Goal: Task Accomplishment & Management: Manage account settings

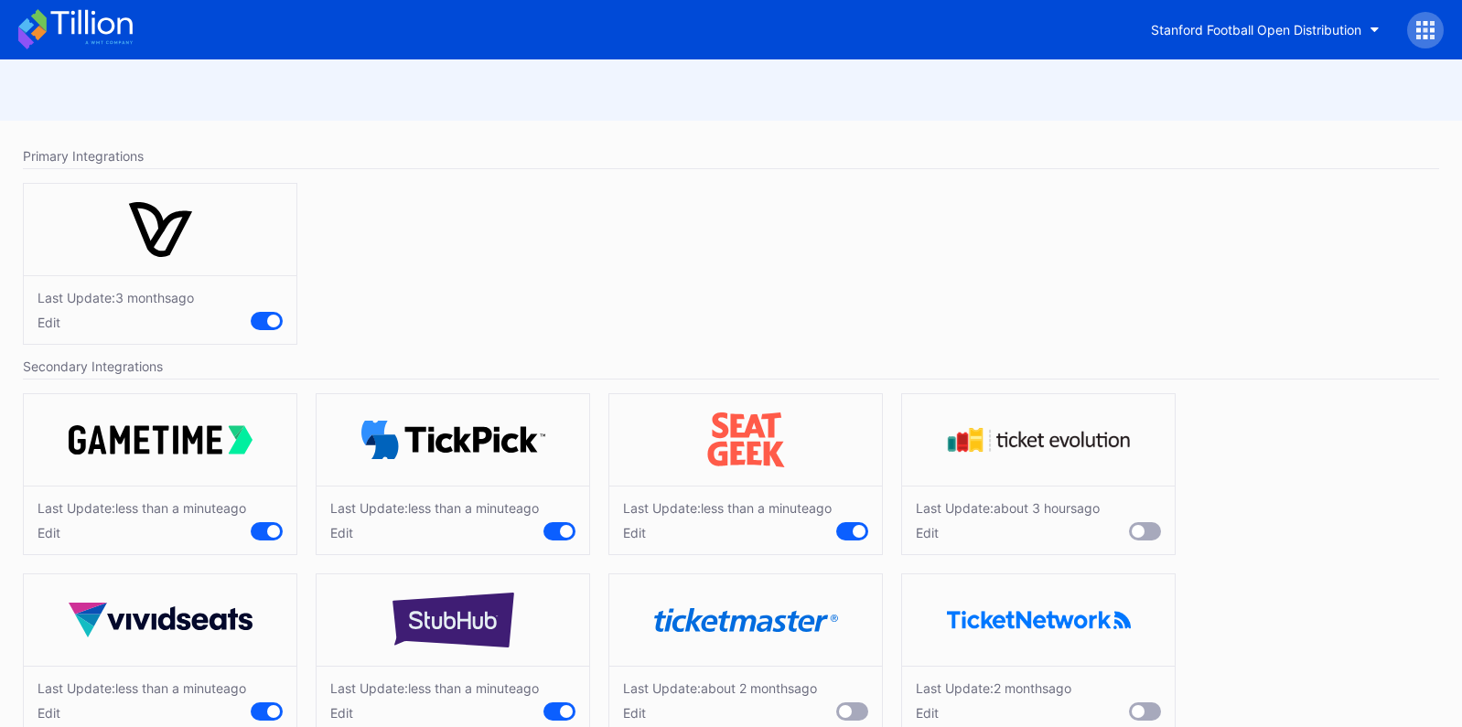
click at [132, 30] on icon at bounding box center [75, 29] width 114 height 40
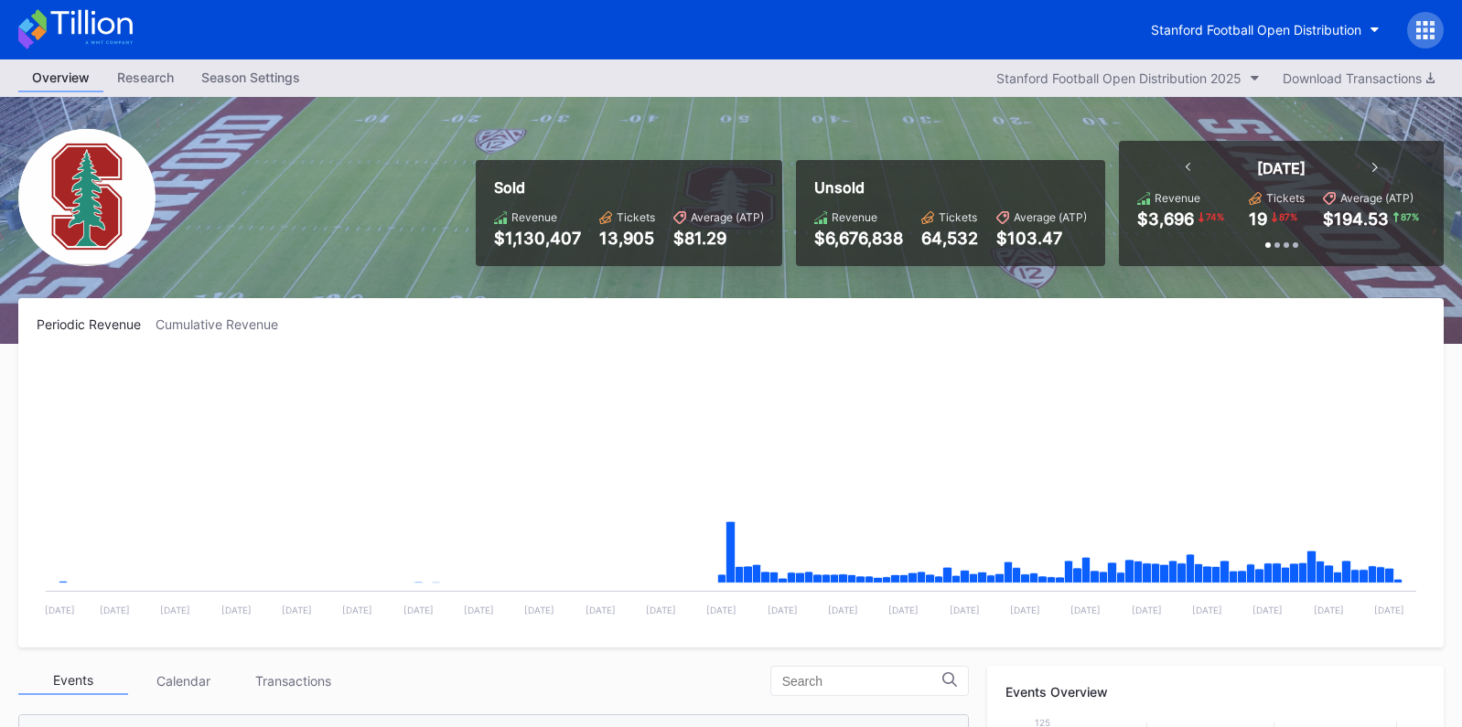
click at [1416, 33] on icon at bounding box center [1425, 30] width 18 height 18
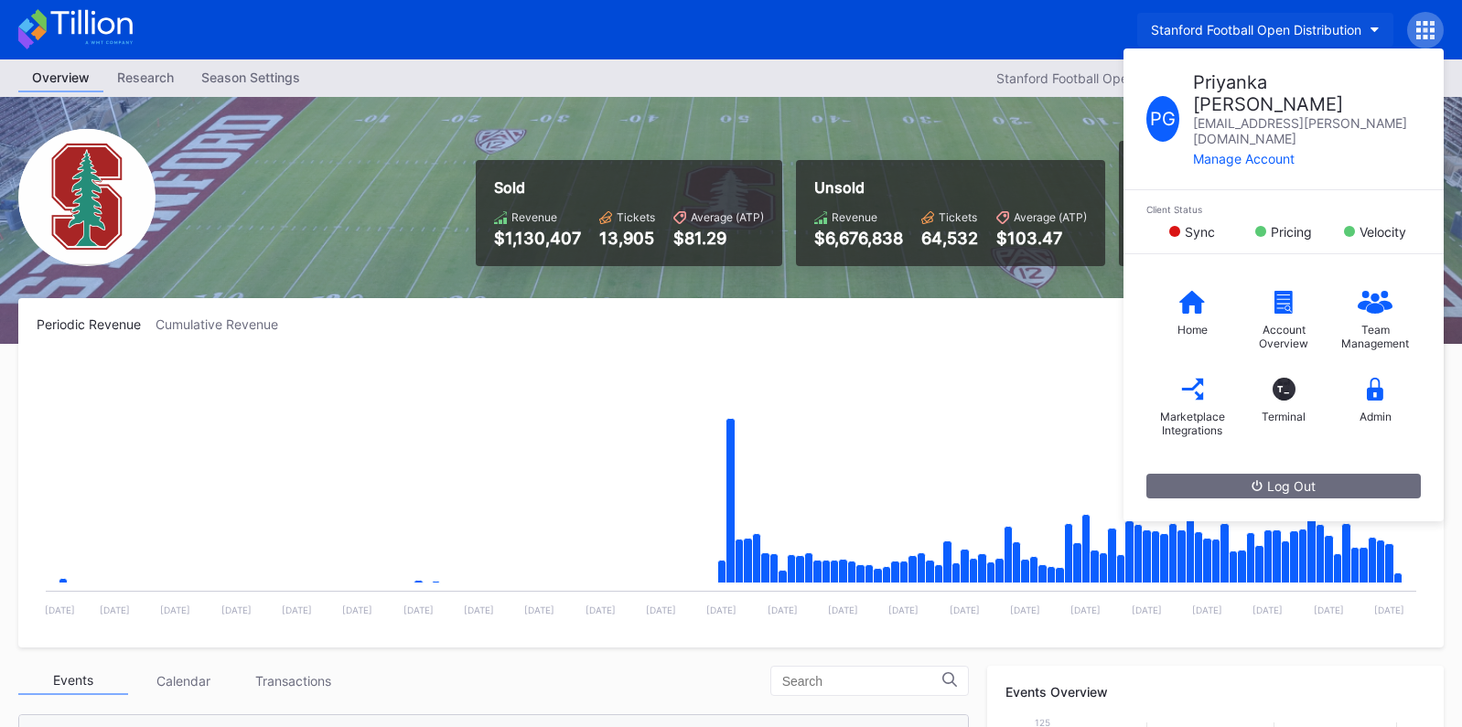
click at [1308, 42] on button "Stanford Football Open Distribution" at bounding box center [1265, 30] width 256 height 34
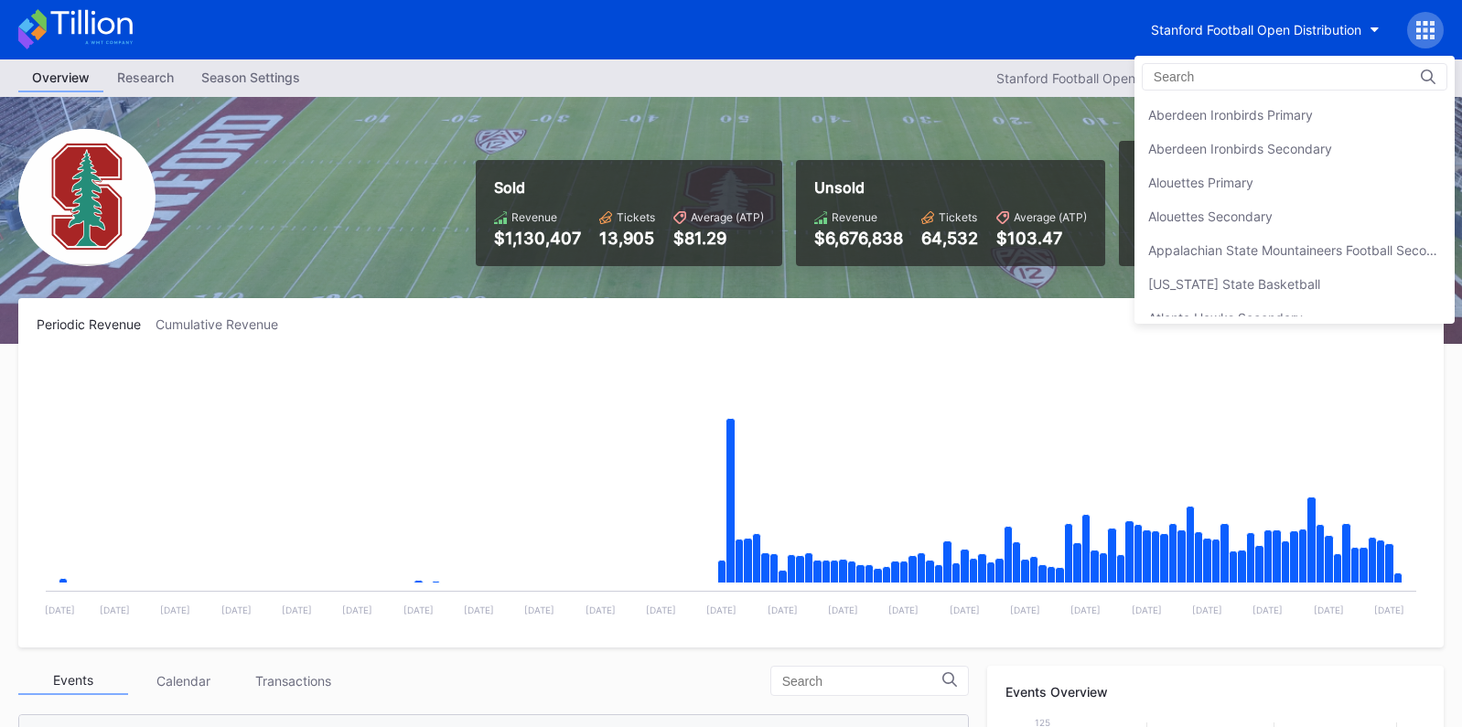
scroll to position [5756, 0]
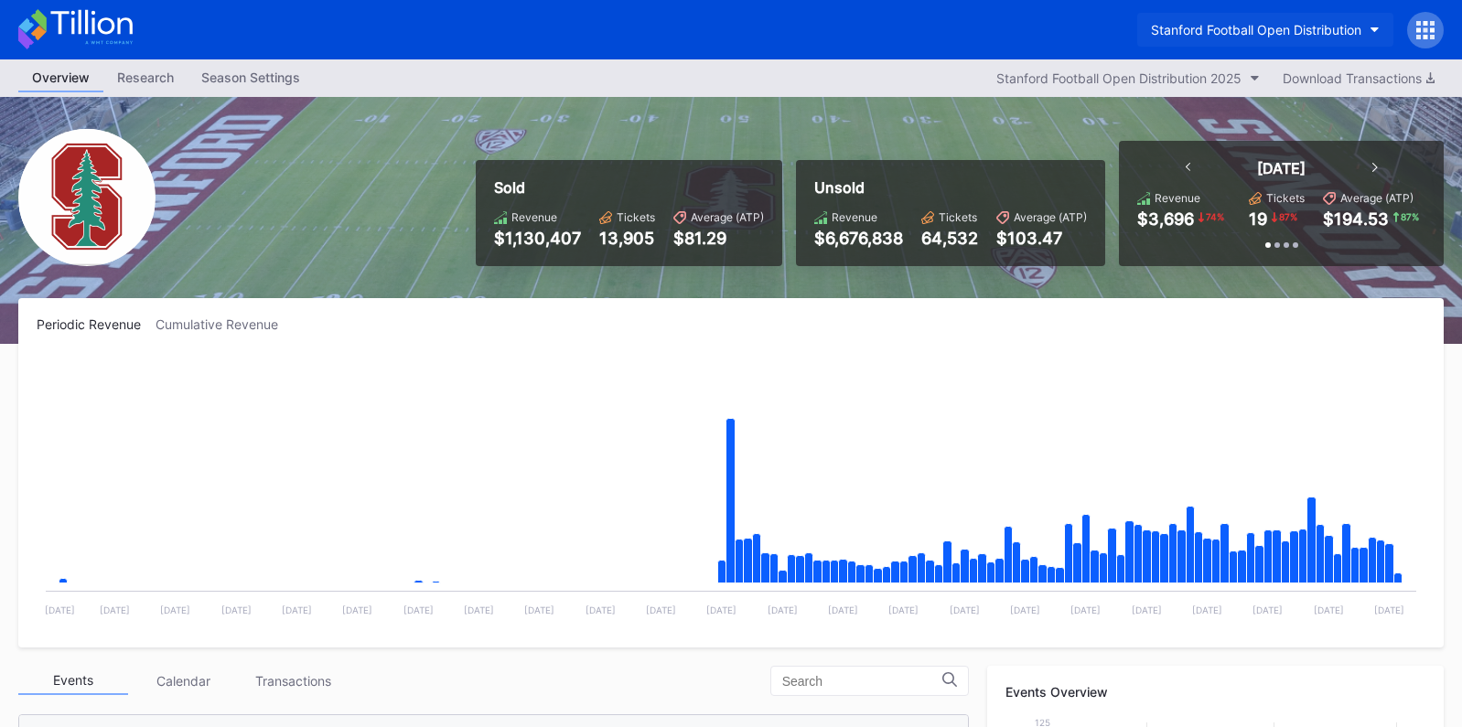
click at [1287, 29] on div "Stanford Football Open Distribution" at bounding box center [1256, 30] width 210 height 16
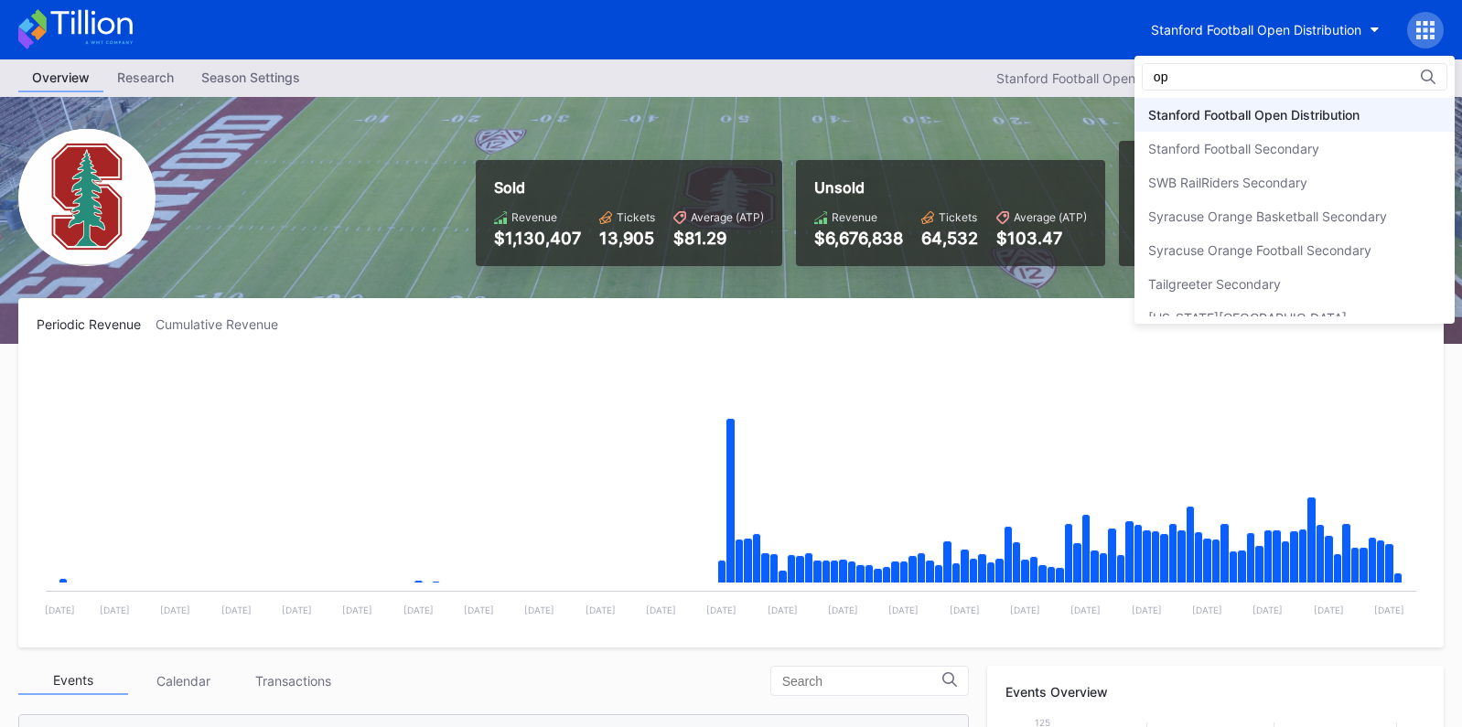
scroll to position [0, 0]
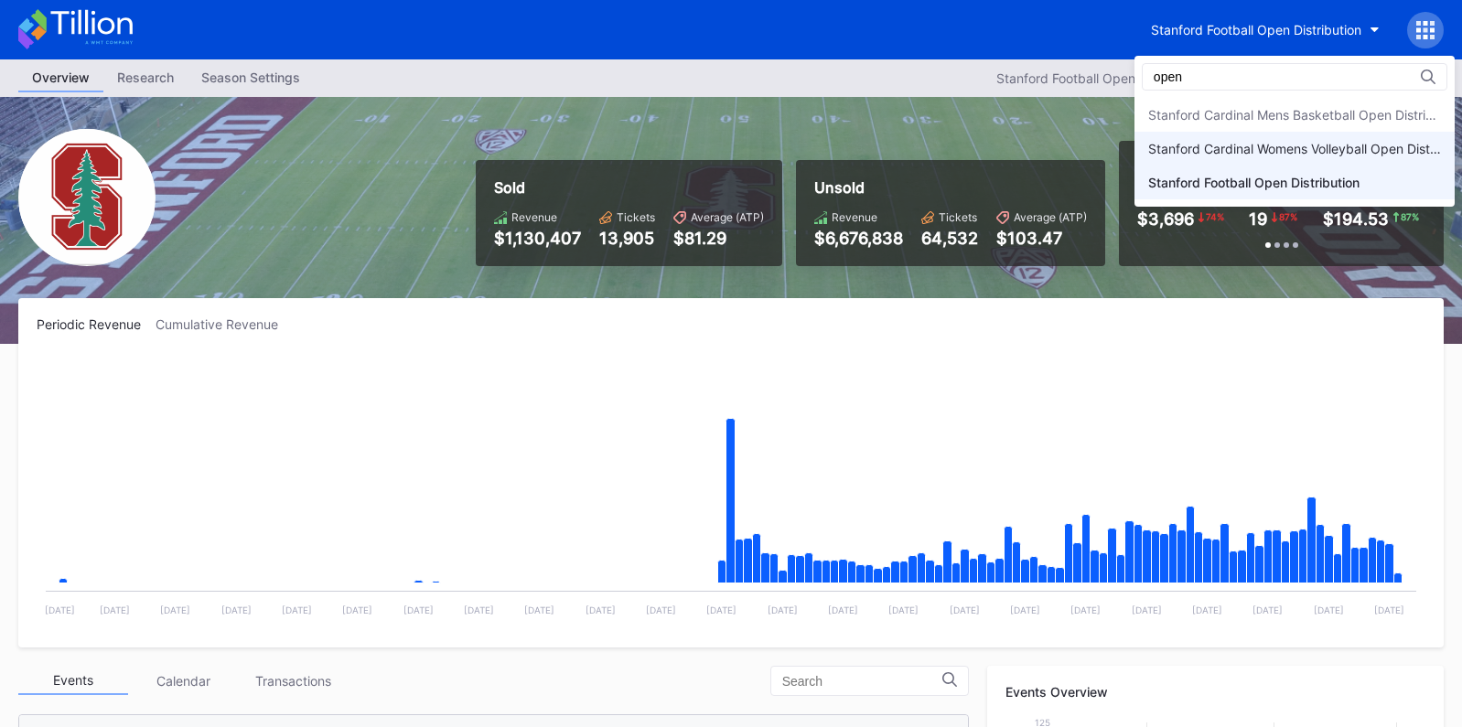
type input "open"
click at [1312, 138] on div "Stanford Cardinal Womens Volleyball Open Distribution" at bounding box center [1295, 149] width 320 height 34
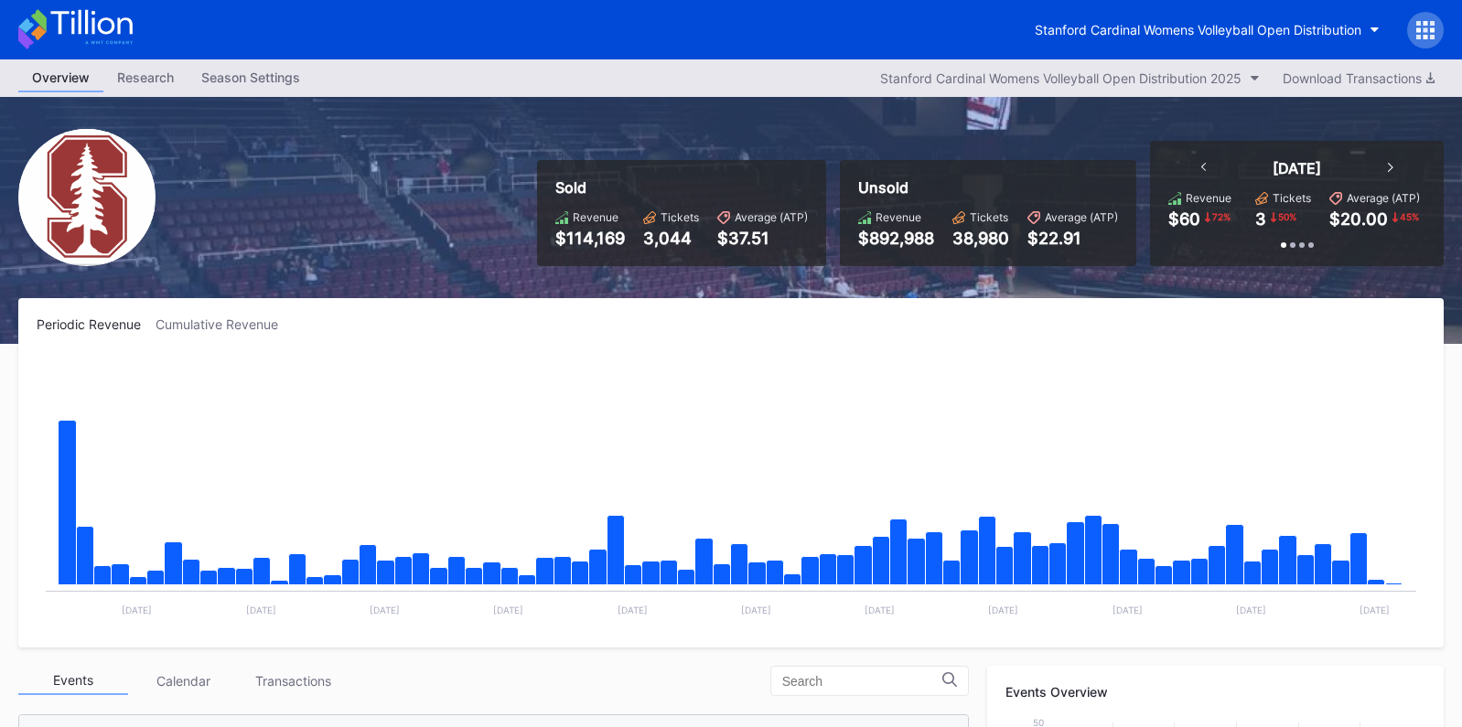
click at [1427, 29] on icon at bounding box center [1426, 29] width 5 height 5
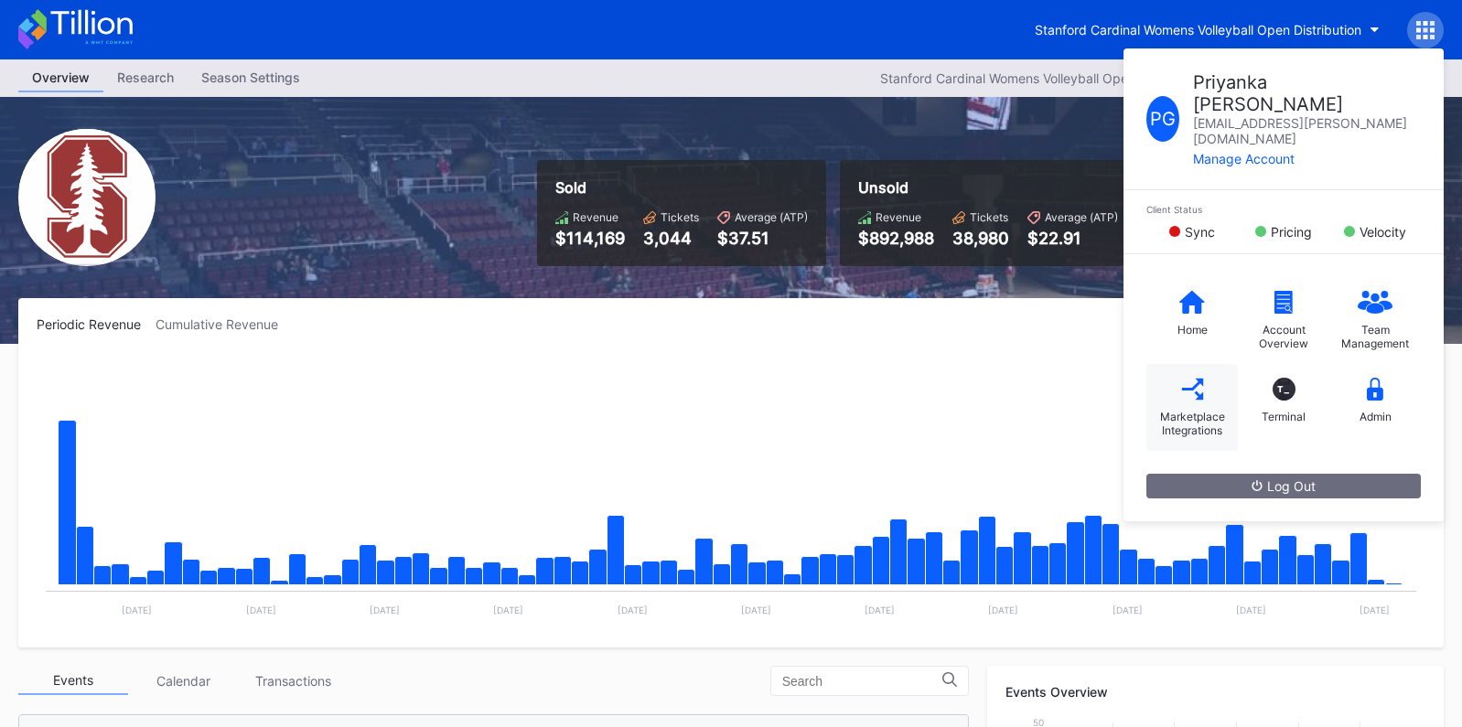
click at [1197, 367] on div "Marketplace Integrations" at bounding box center [1193, 407] width 92 height 87
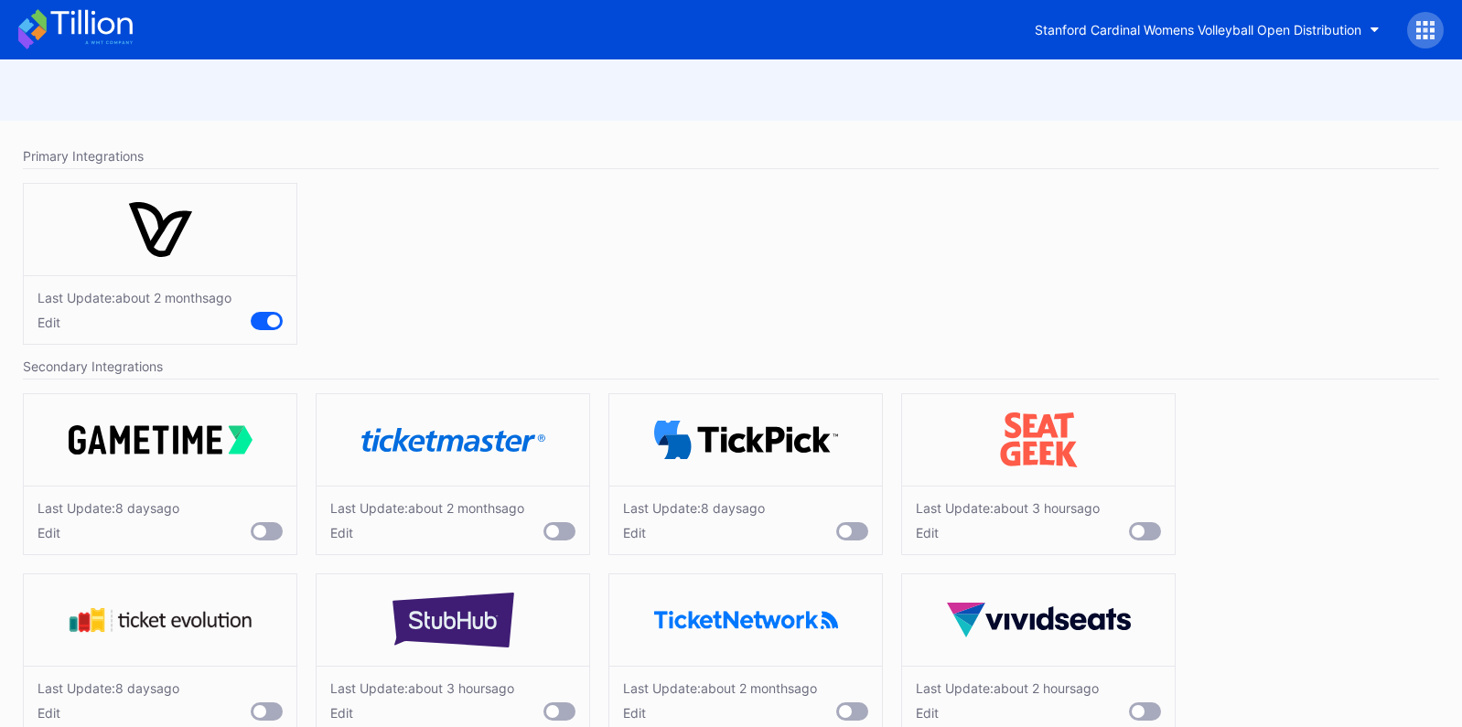
scroll to position [40, 0]
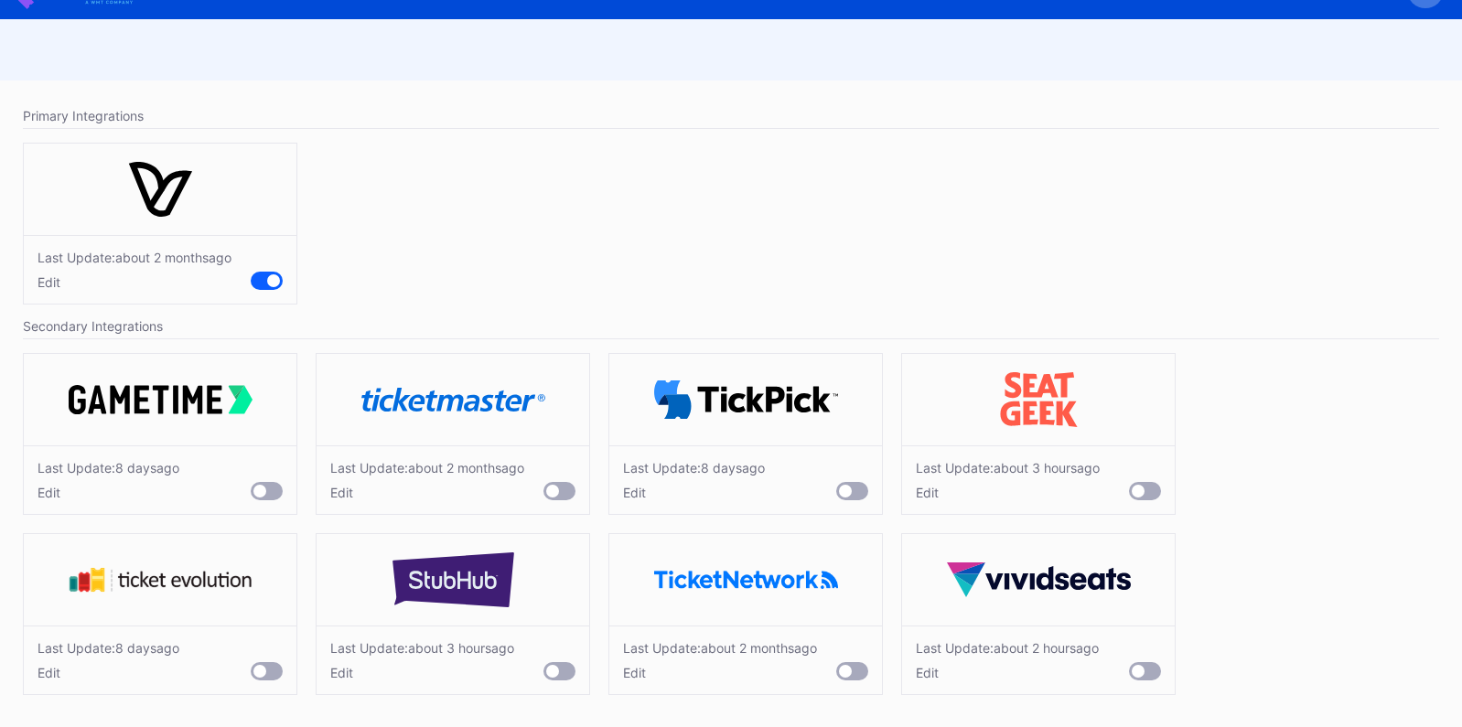
click at [268, 488] on div at bounding box center [267, 491] width 32 height 18
click at [845, 492] on div at bounding box center [845, 491] width 13 height 13
click at [1141, 491] on div at bounding box center [1138, 491] width 13 height 13
click at [1140, 680] on div at bounding box center [1145, 671] width 32 height 18
click at [555, 678] on div at bounding box center [552, 671] width 13 height 13
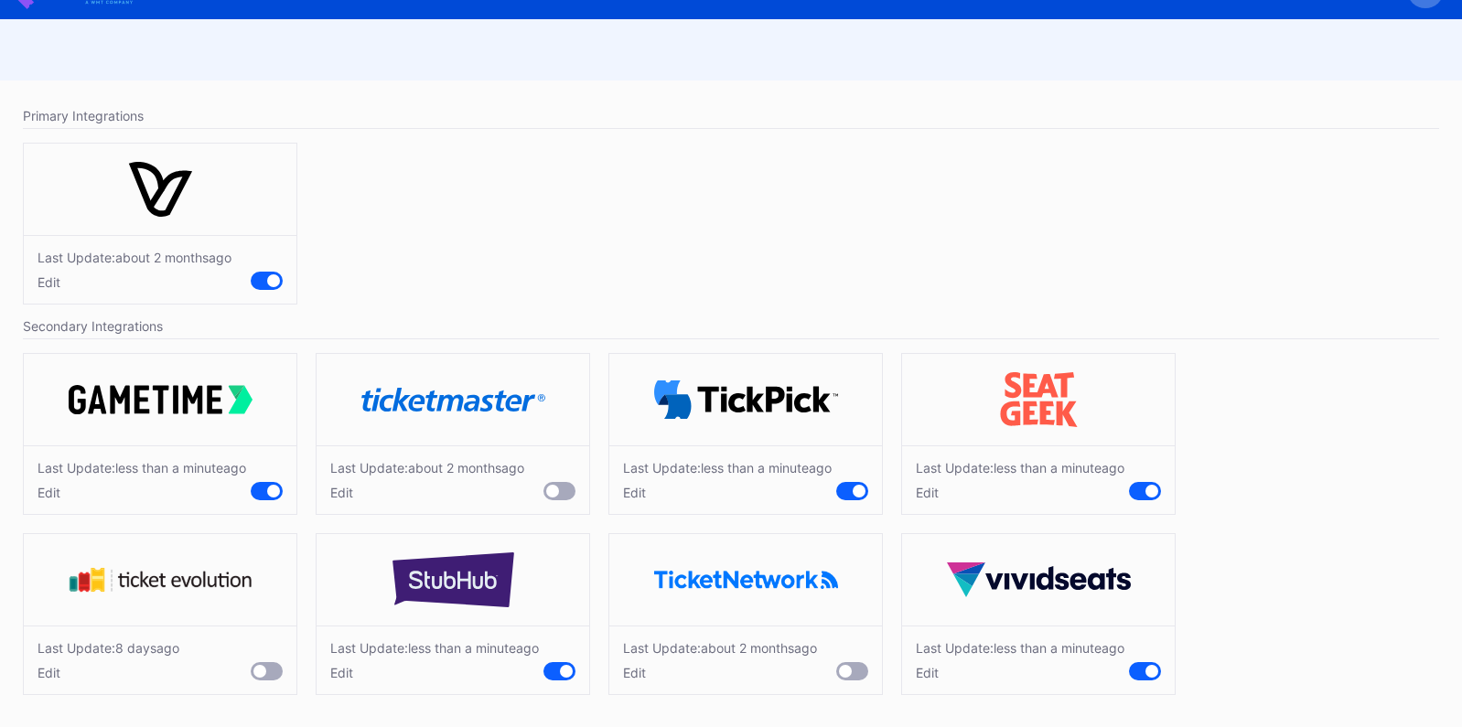
scroll to position [71, 0]
